Goal: Information Seeking & Learning: Learn about a topic

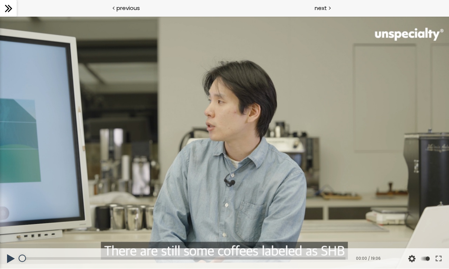
click at [441, 264] on button at bounding box center [437, 259] width 13 height 21
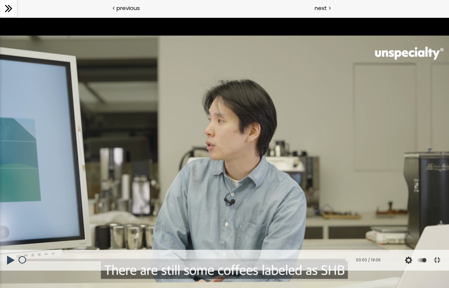
click at [8, 269] on button at bounding box center [11, 260] width 22 height 21
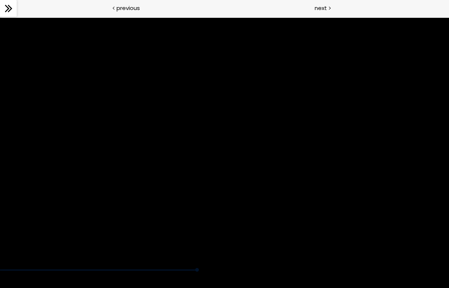
click at [423, 269] on div at bounding box center [224, 144] width 449 height 252
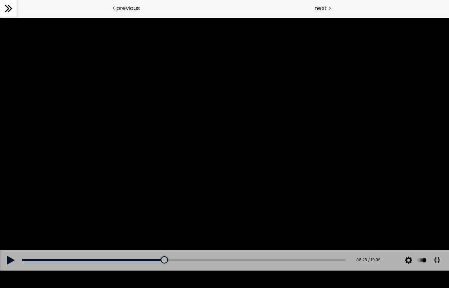
click at [12, 269] on button at bounding box center [11, 260] width 22 height 21
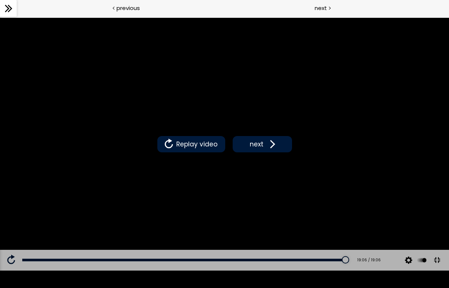
click at [252, 143] on span "next" at bounding box center [256, 144] width 17 height 10
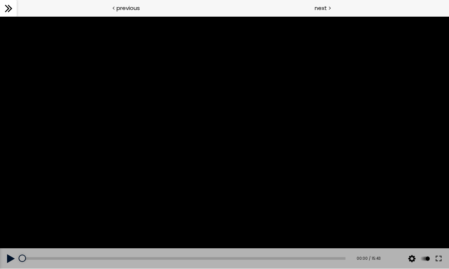
click at [444, 260] on button at bounding box center [437, 259] width 13 height 21
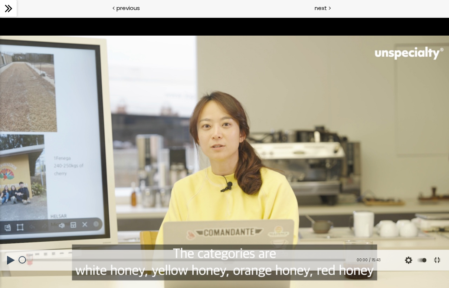
click at [10, 269] on button at bounding box center [11, 260] width 22 height 21
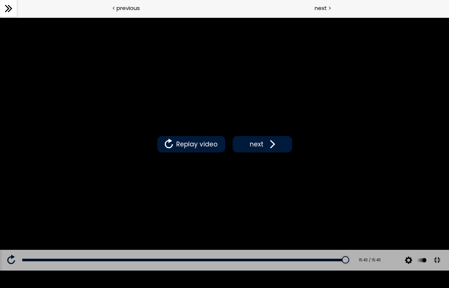
click at [261, 149] on span "next" at bounding box center [256, 144] width 17 height 10
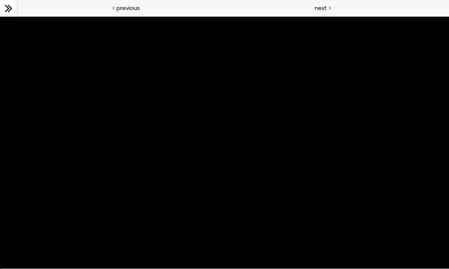
click at [441, 262] on div at bounding box center [224, 143] width 449 height 252
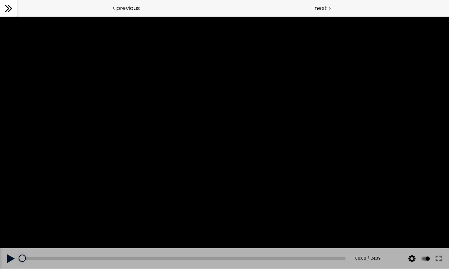
click at [439, 259] on button at bounding box center [437, 259] width 13 height 21
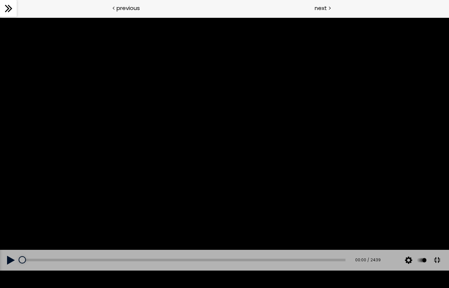
click at [5, 269] on button at bounding box center [11, 260] width 22 height 21
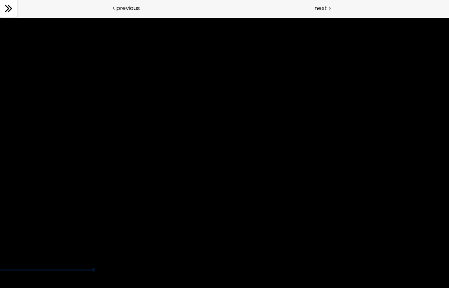
click at [42, 269] on div at bounding box center [224, 144] width 449 height 252
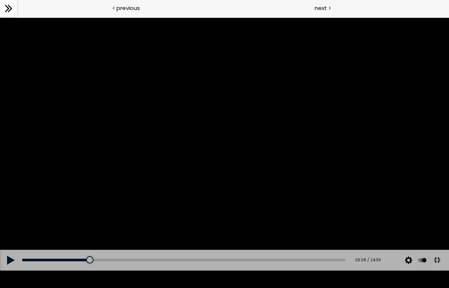
click at [2, 269] on button at bounding box center [11, 260] width 22 height 21
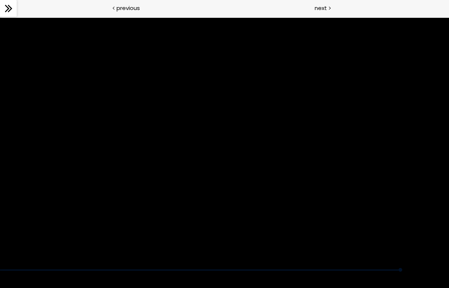
click at [388, 269] on div at bounding box center [224, 144] width 449 height 252
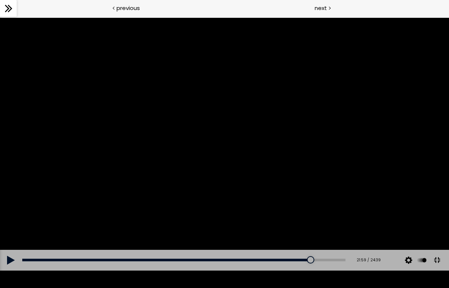
click at [10, 269] on button at bounding box center [11, 260] width 22 height 21
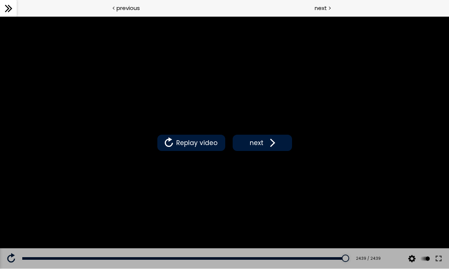
click at [264, 145] on span "next" at bounding box center [256, 143] width 17 height 10
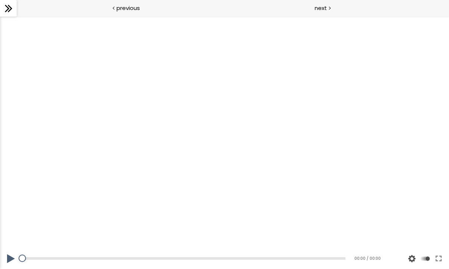
click at [439, 259] on button at bounding box center [437, 259] width 13 height 21
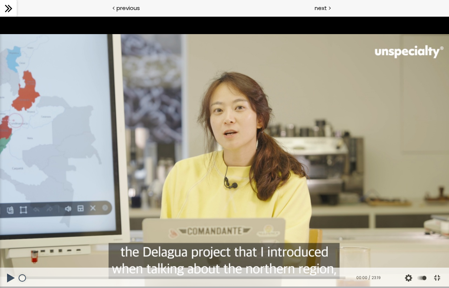
click at [9, 269] on button at bounding box center [11, 278] width 22 height 21
